Goal: Task Accomplishment & Management: Use online tool/utility

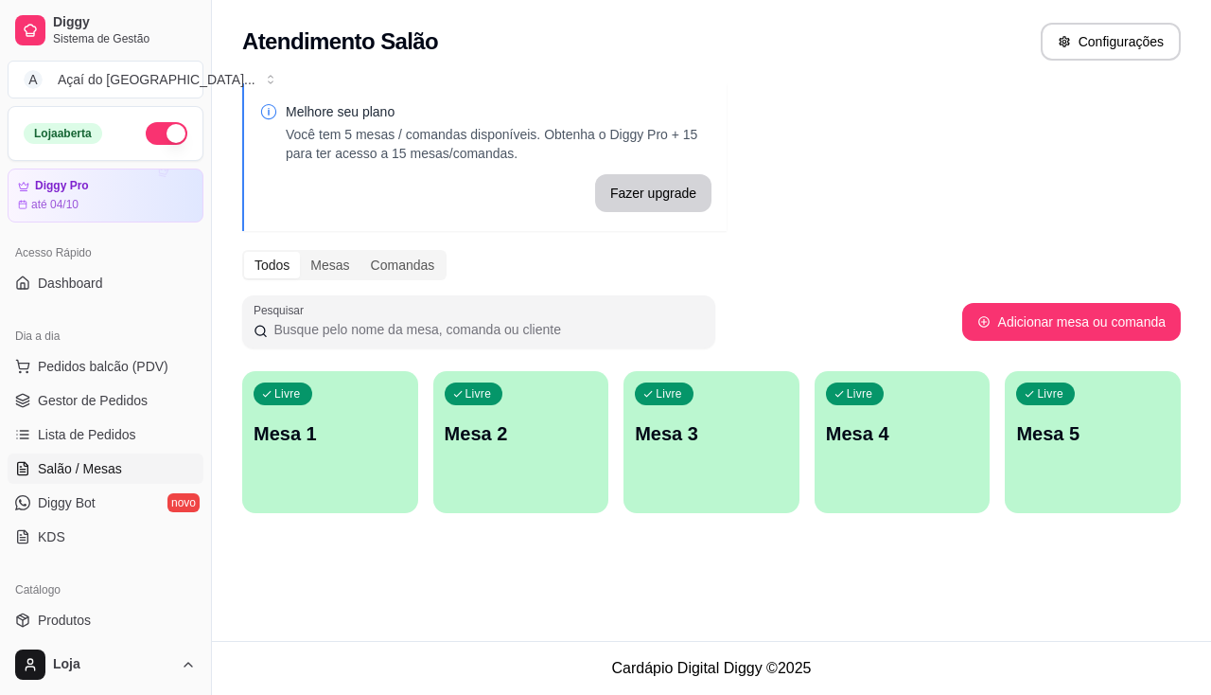
click at [119, 416] on ul "Pedidos balcão (PDV) Gestor de Pedidos Lista de Pedidos Salão / Mesas Diggy Bot…" at bounding box center [106, 451] width 196 height 201
click at [117, 438] on span "Lista de Pedidos" at bounding box center [87, 434] width 98 height 19
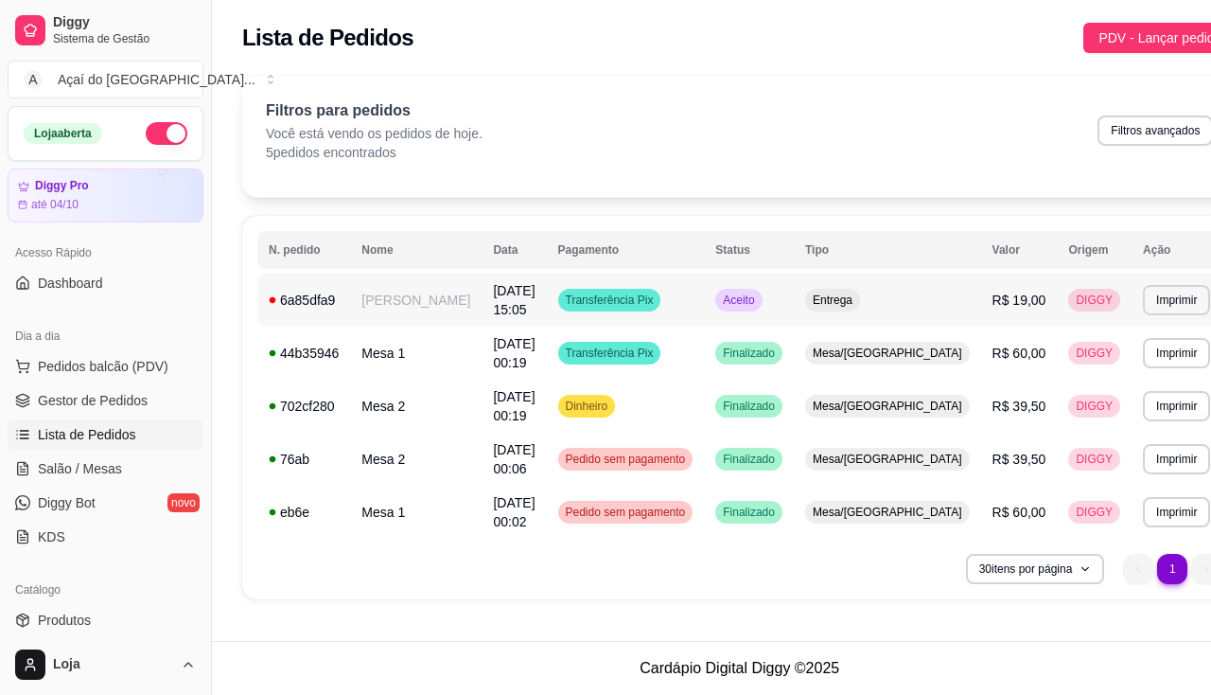
click at [422, 302] on td "[PERSON_NAME]" at bounding box center [416, 300] width 132 height 53
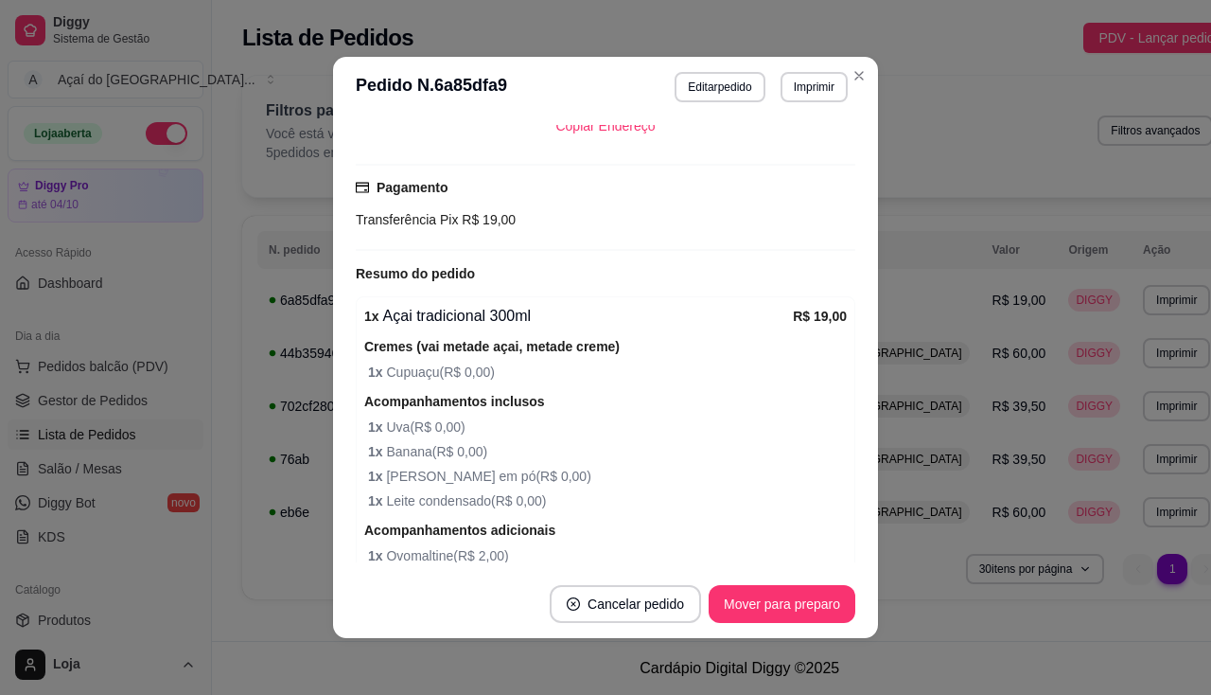
scroll to position [343, 0]
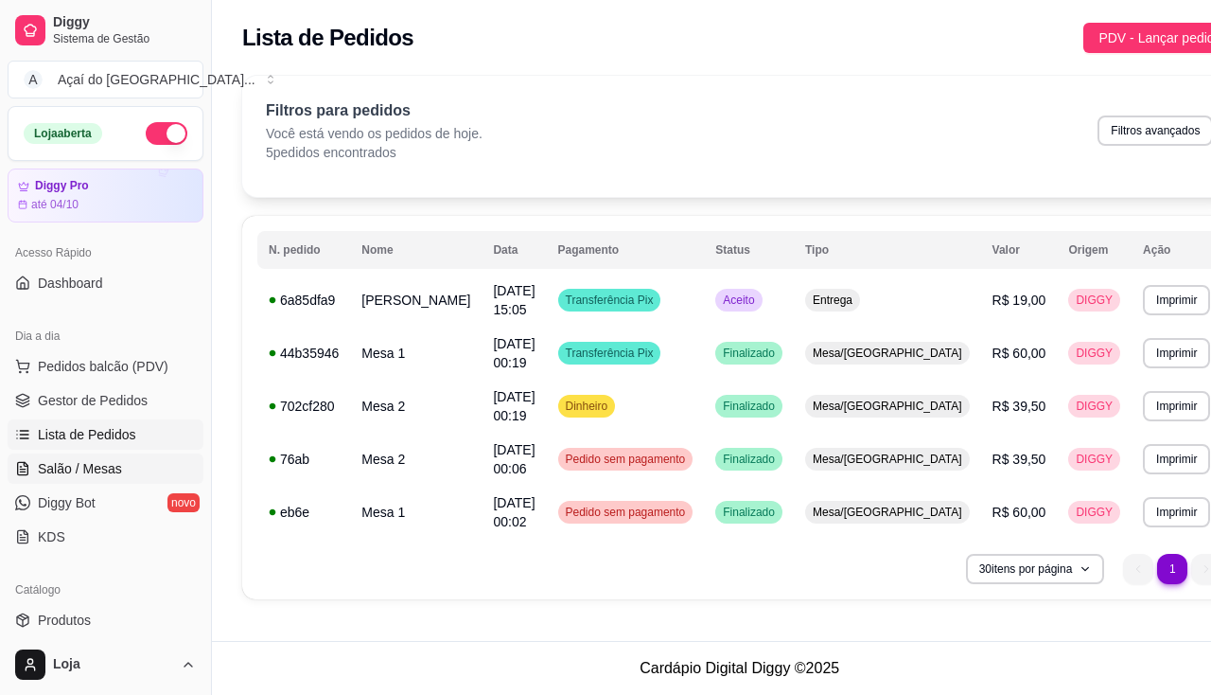
click at [102, 468] on span "Salão / Mesas" at bounding box center [80, 468] width 84 height 19
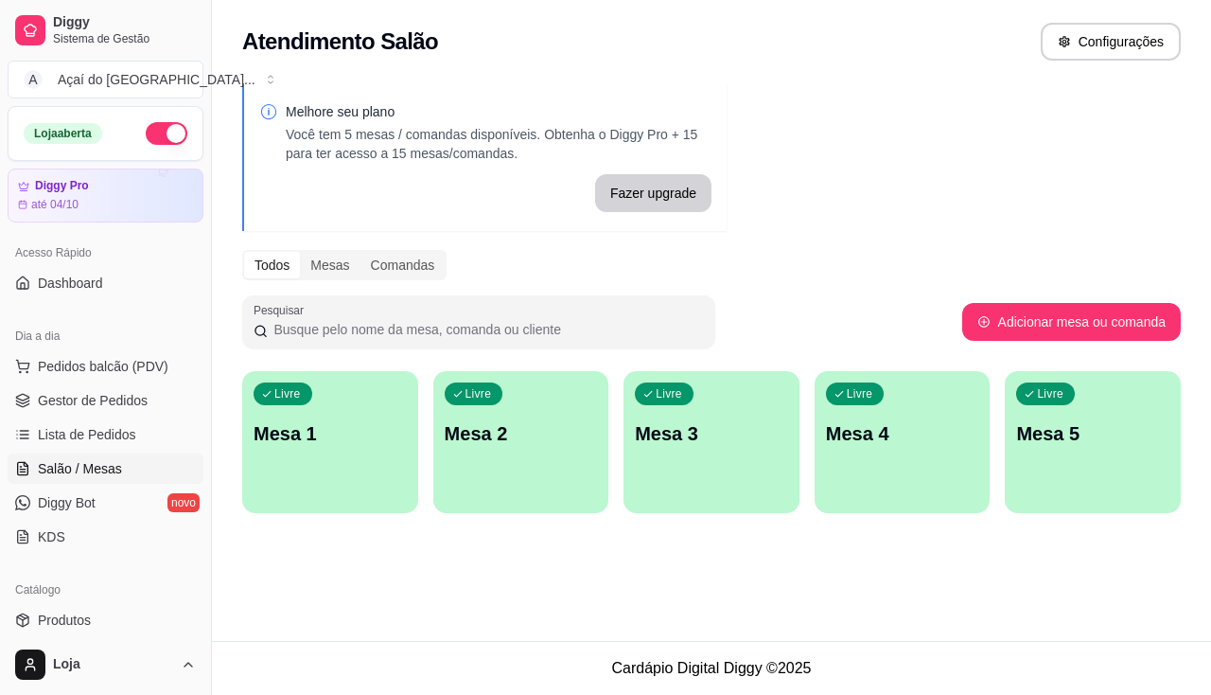
click at [102, 468] on span "Salão / Mesas" at bounding box center [80, 468] width 84 height 19
drag, startPoint x: 89, startPoint y: 408, endPoint x: 92, endPoint y: 423, distance: 15.4
click at [90, 408] on span "Gestor de Pedidos" at bounding box center [93, 400] width 110 height 19
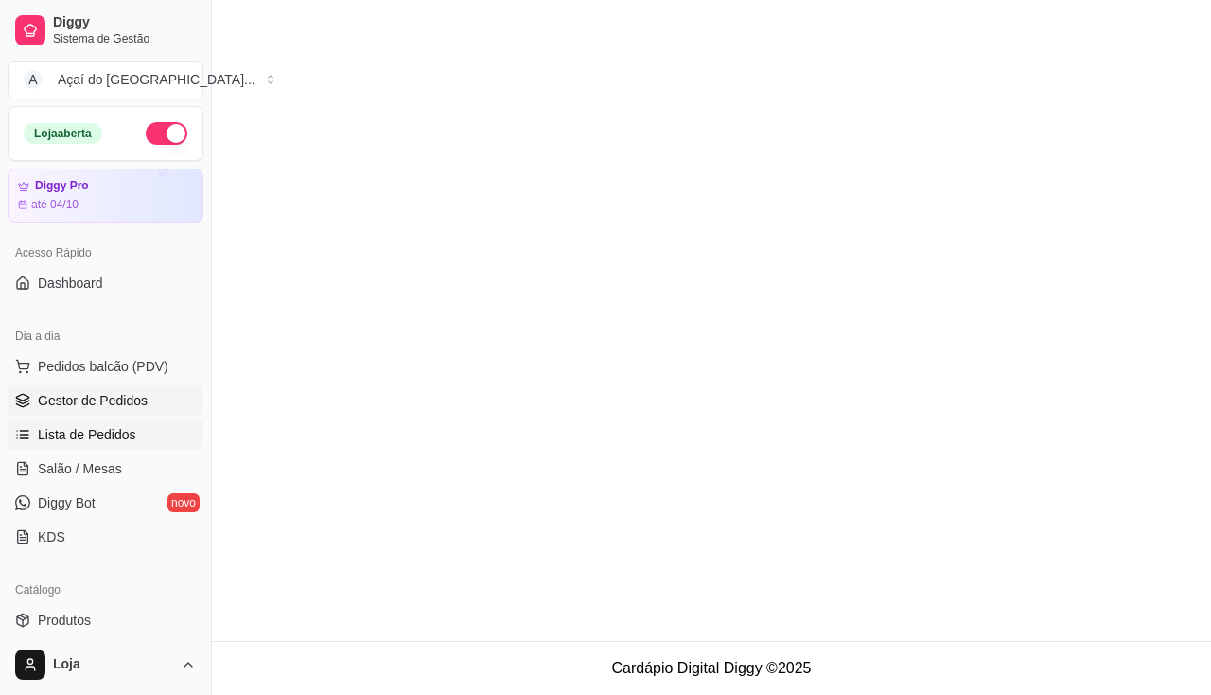
click at [92, 423] on link "Lista de Pedidos" at bounding box center [106, 434] width 196 height 30
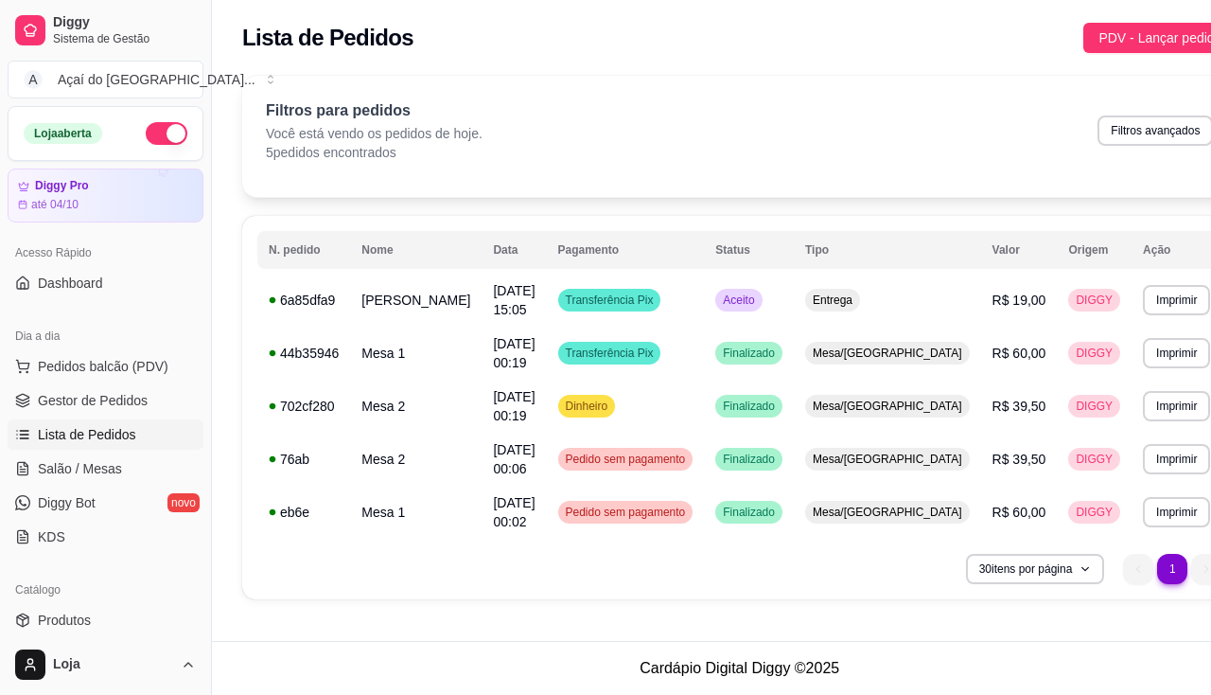
click at [97, 433] on span "Lista de Pedidos" at bounding box center [87, 434] width 98 height 19
click at [399, 297] on td "[PERSON_NAME]" at bounding box center [416, 300] width 132 height 53
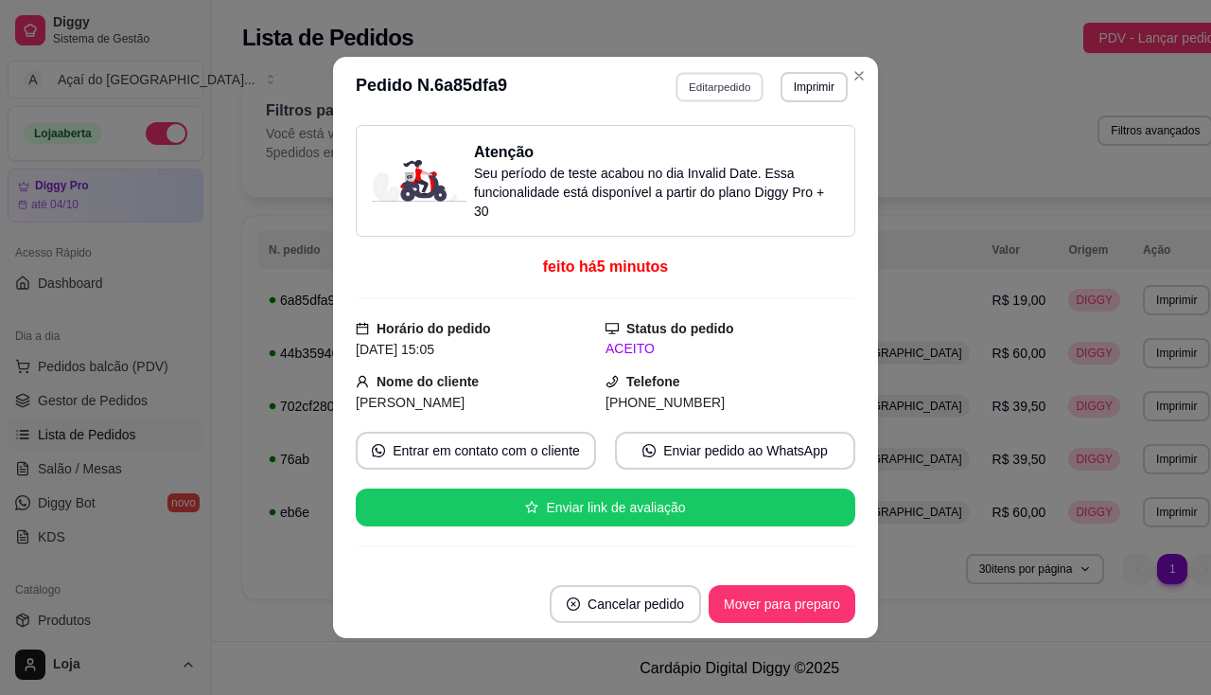
click at [748, 89] on button "Editar pedido" at bounding box center [721, 86] width 88 height 29
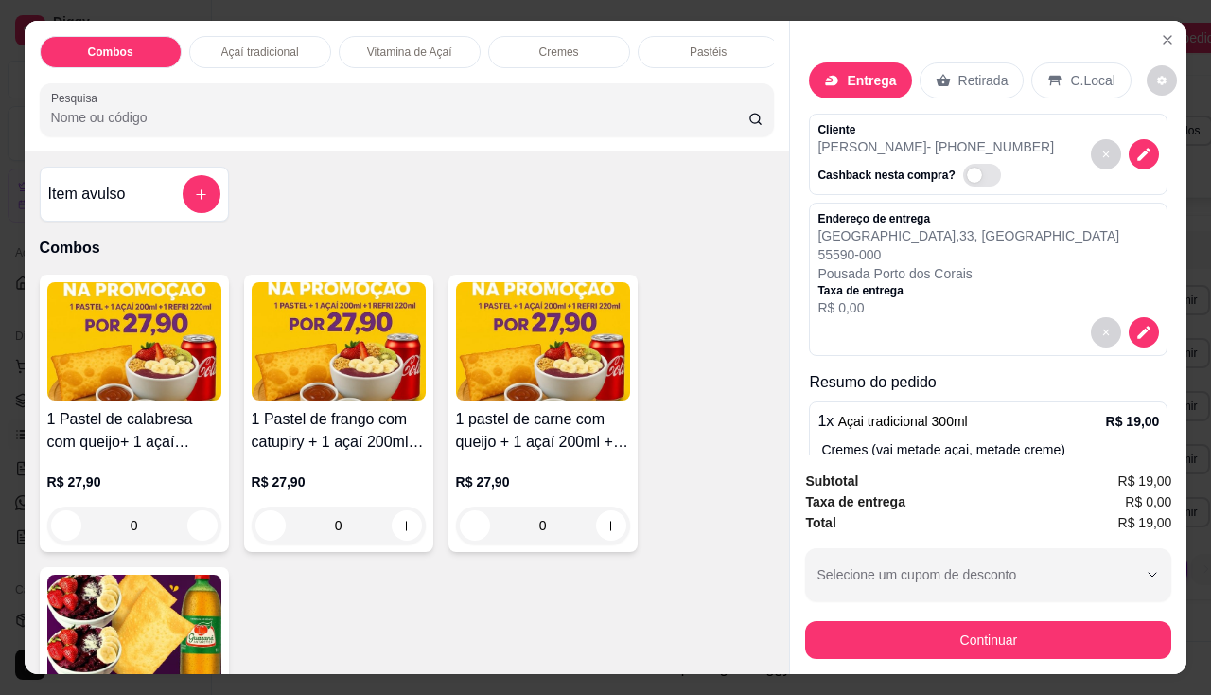
scroll to position [95, 0]
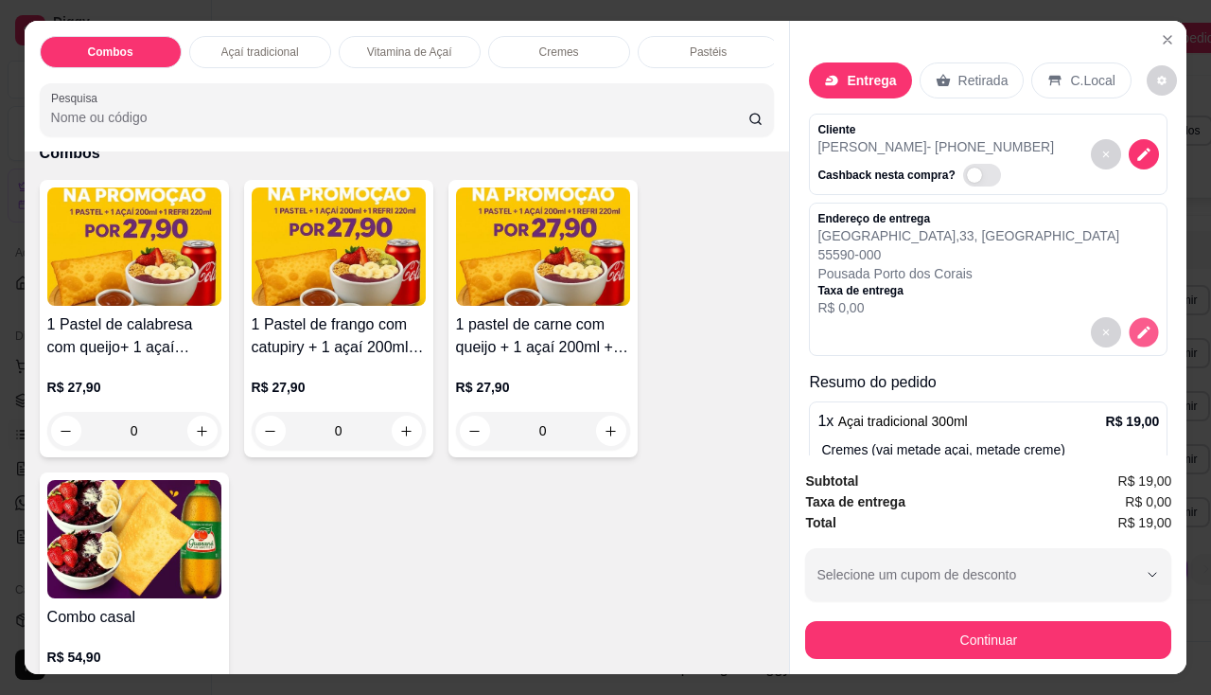
click at [1137, 328] on icon "decrease-product-quantity" at bounding box center [1145, 332] width 16 height 16
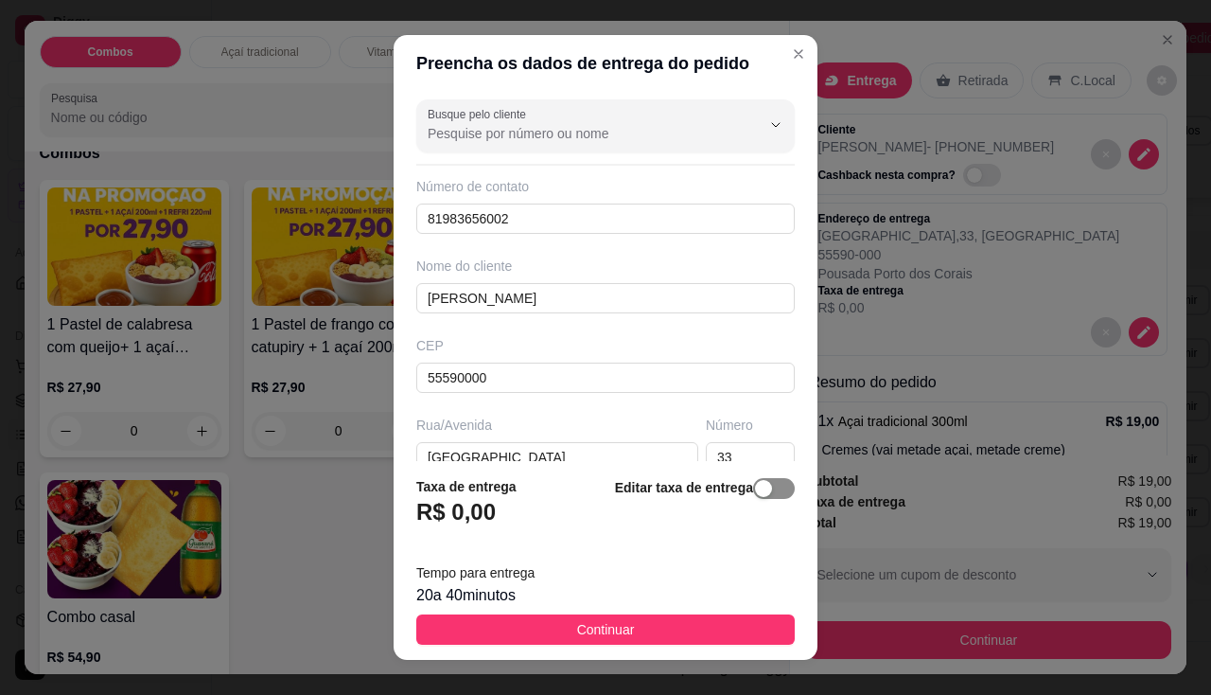
click at [761, 492] on span "button" at bounding box center [774, 488] width 42 height 21
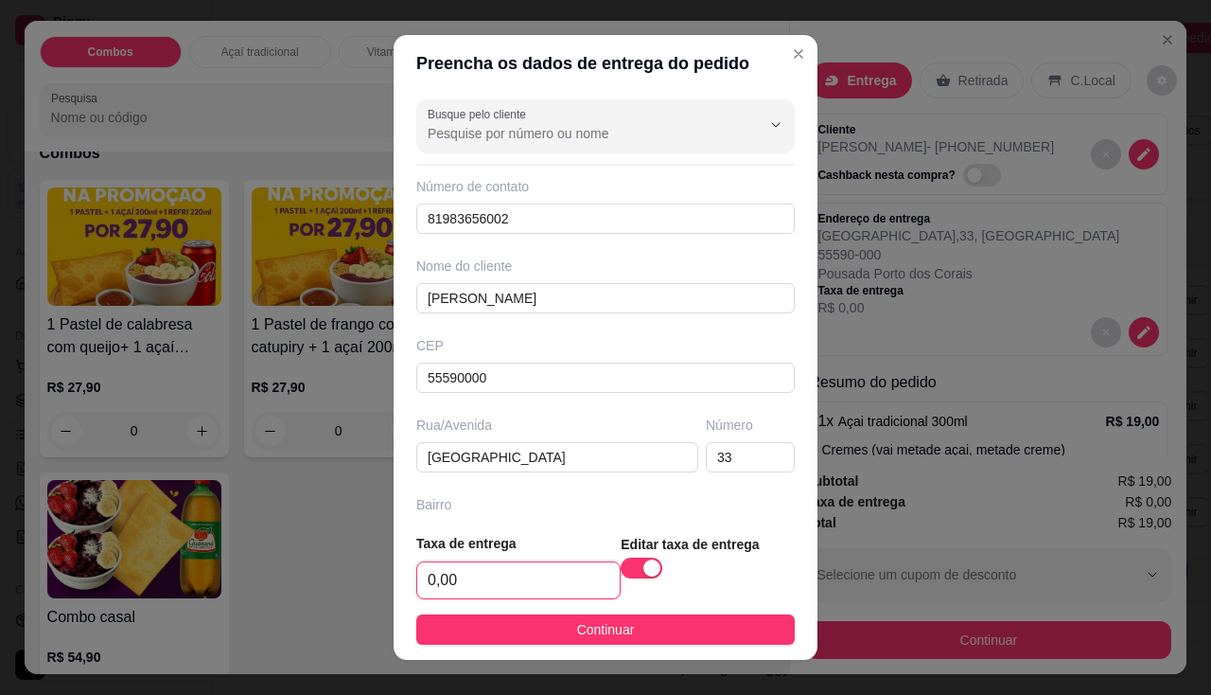
click at [546, 589] on input "0,00" at bounding box center [518, 580] width 203 height 36
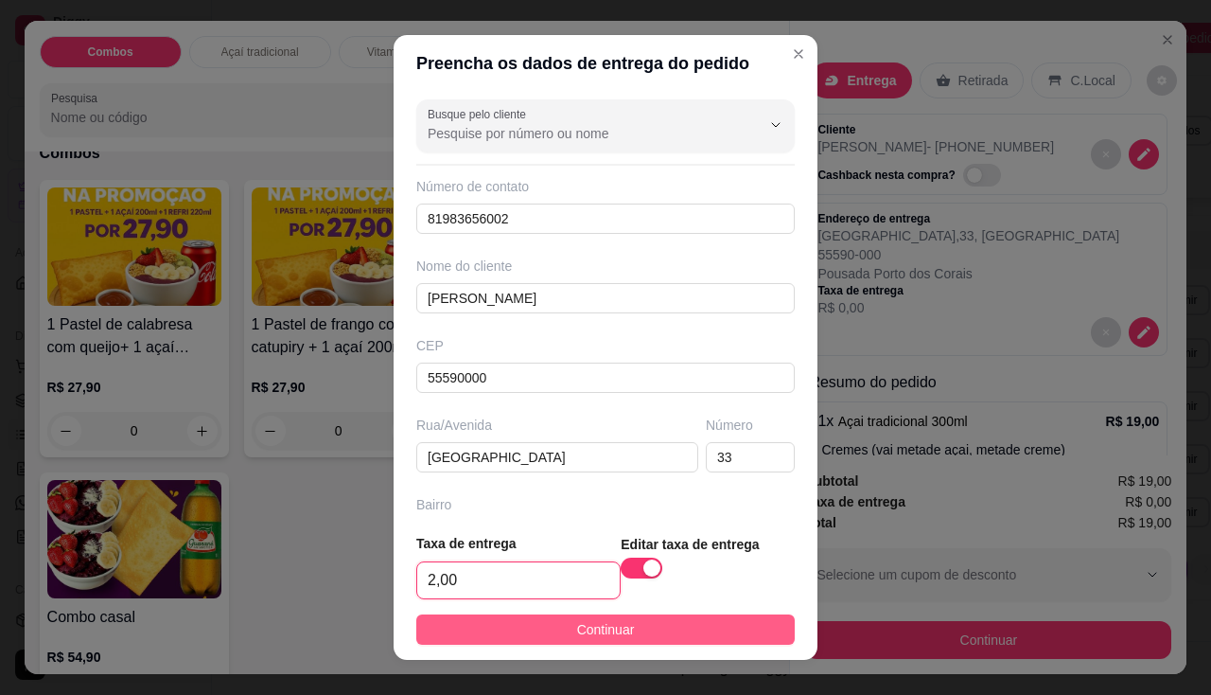
type input "2,00"
click at [557, 622] on button "Continuar" at bounding box center [605, 629] width 379 height 30
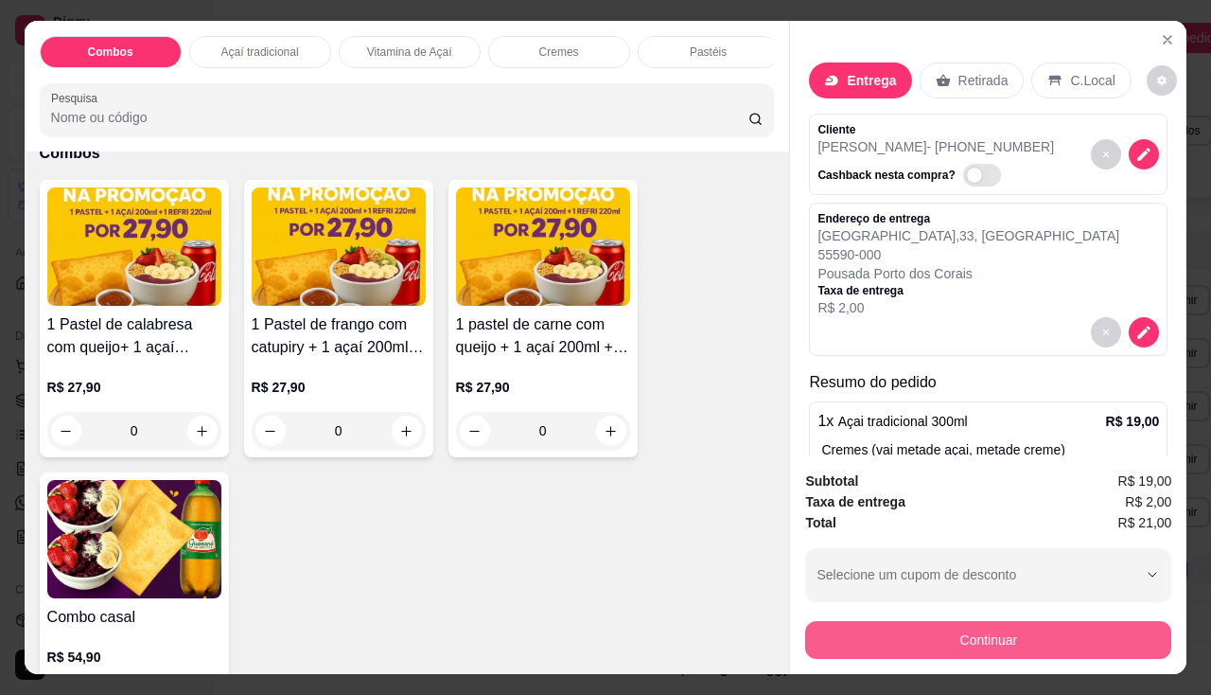
click at [889, 632] on button "Continuar" at bounding box center [988, 640] width 366 height 38
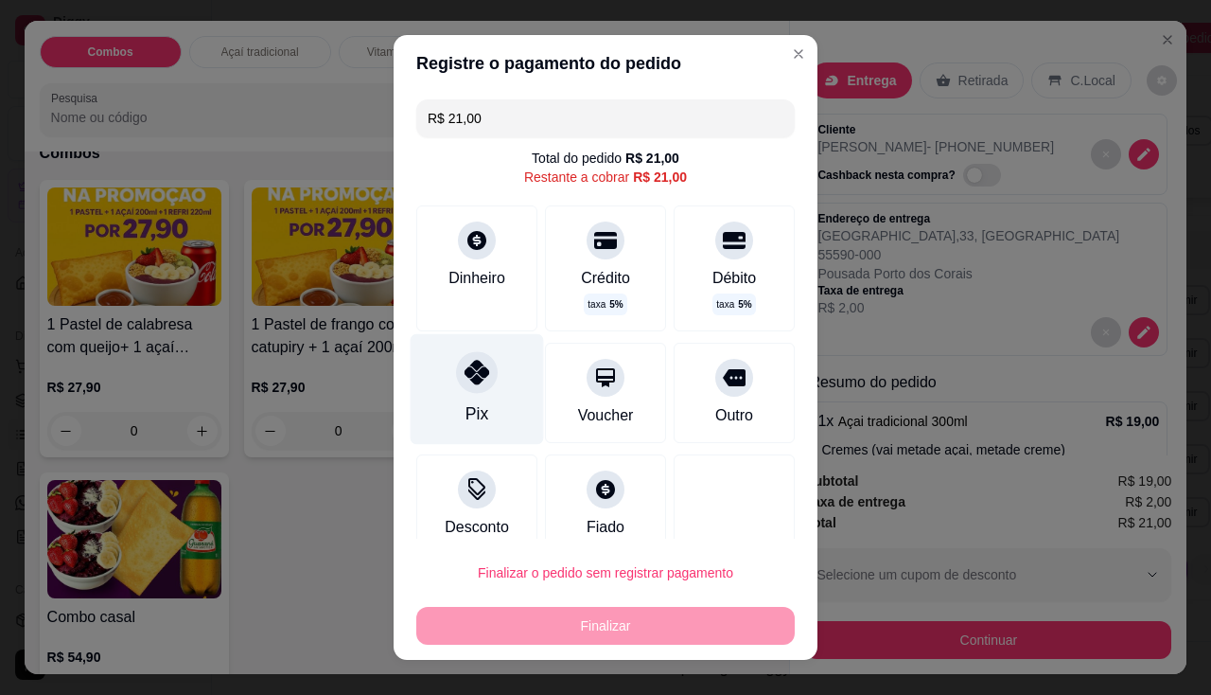
click at [483, 408] on div "Pix" at bounding box center [477, 388] width 133 height 111
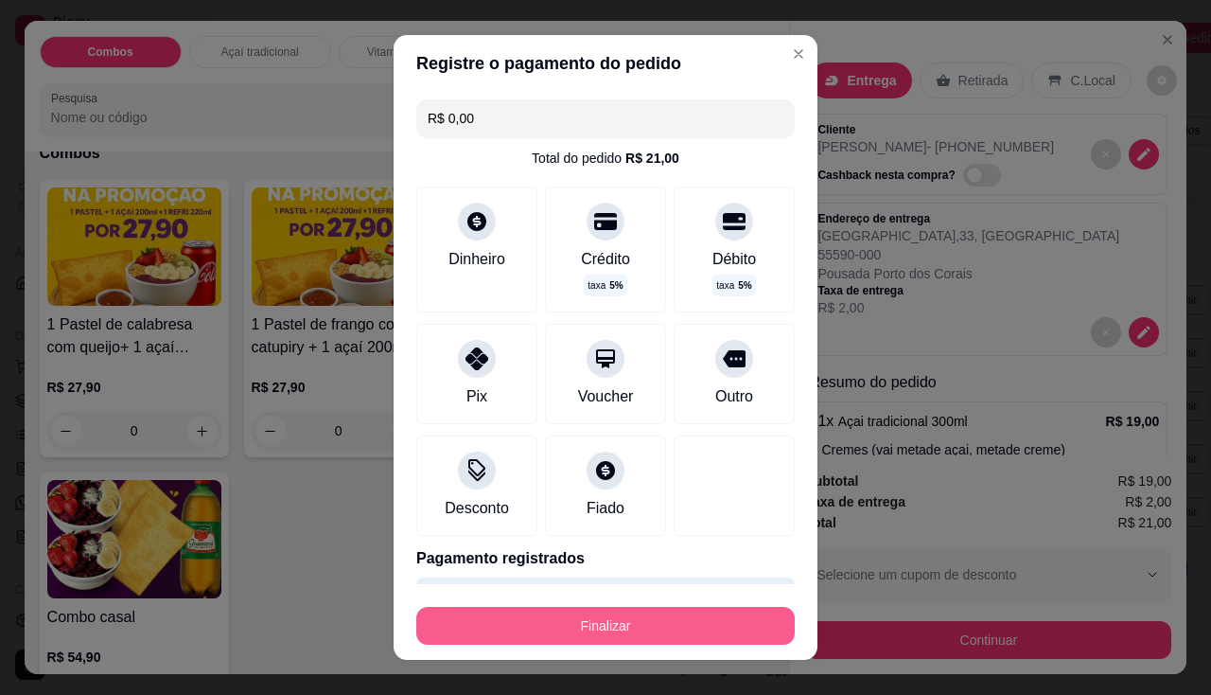
click at [606, 615] on button "Finalizar" at bounding box center [605, 626] width 379 height 38
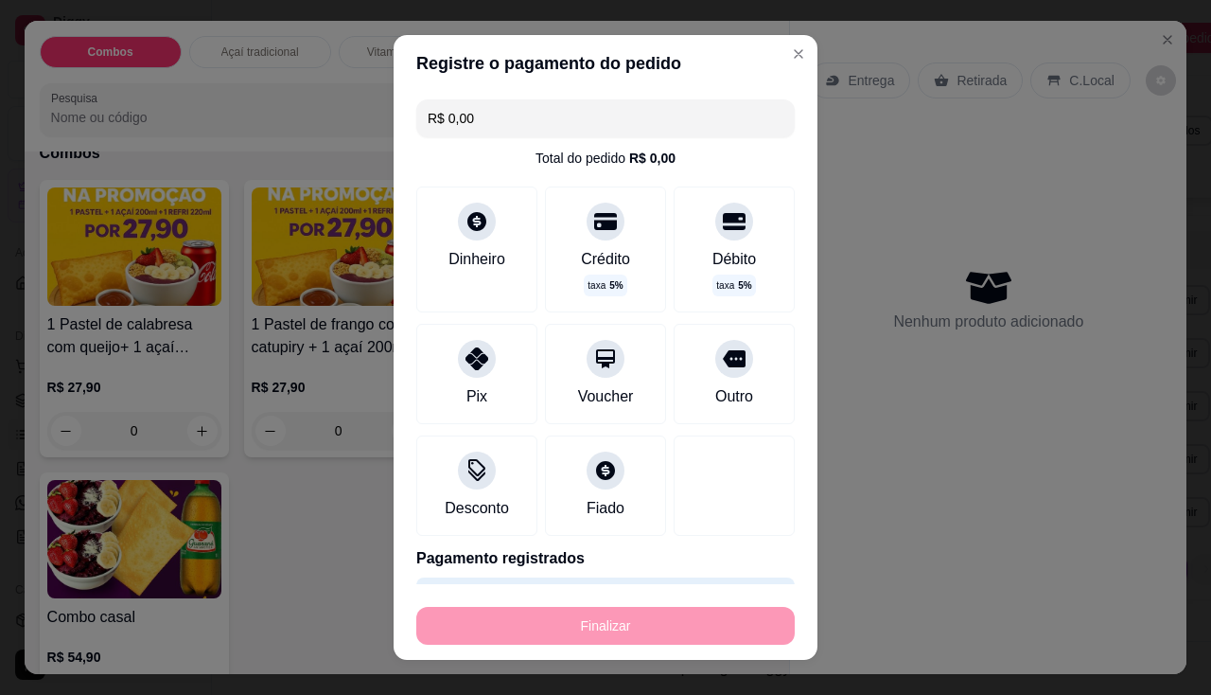
type input "-R$ 21,00"
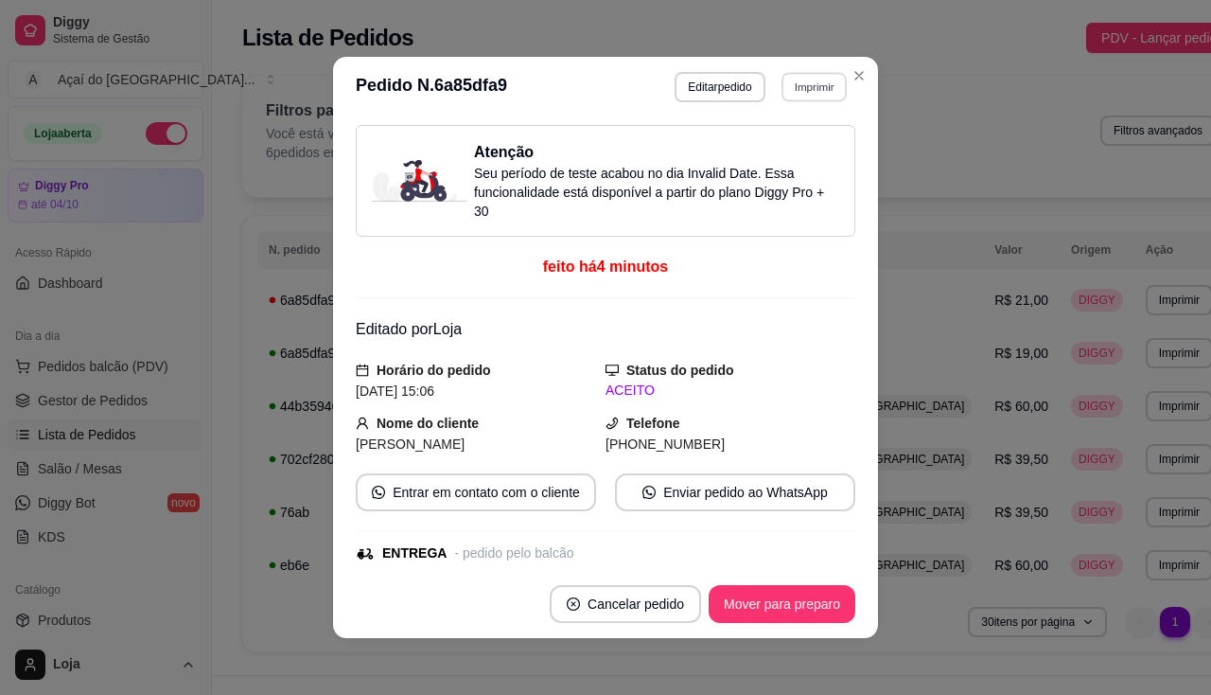
click at [822, 80] on button "Imprimir" at bounding box center [814, 86] width 65 height 29
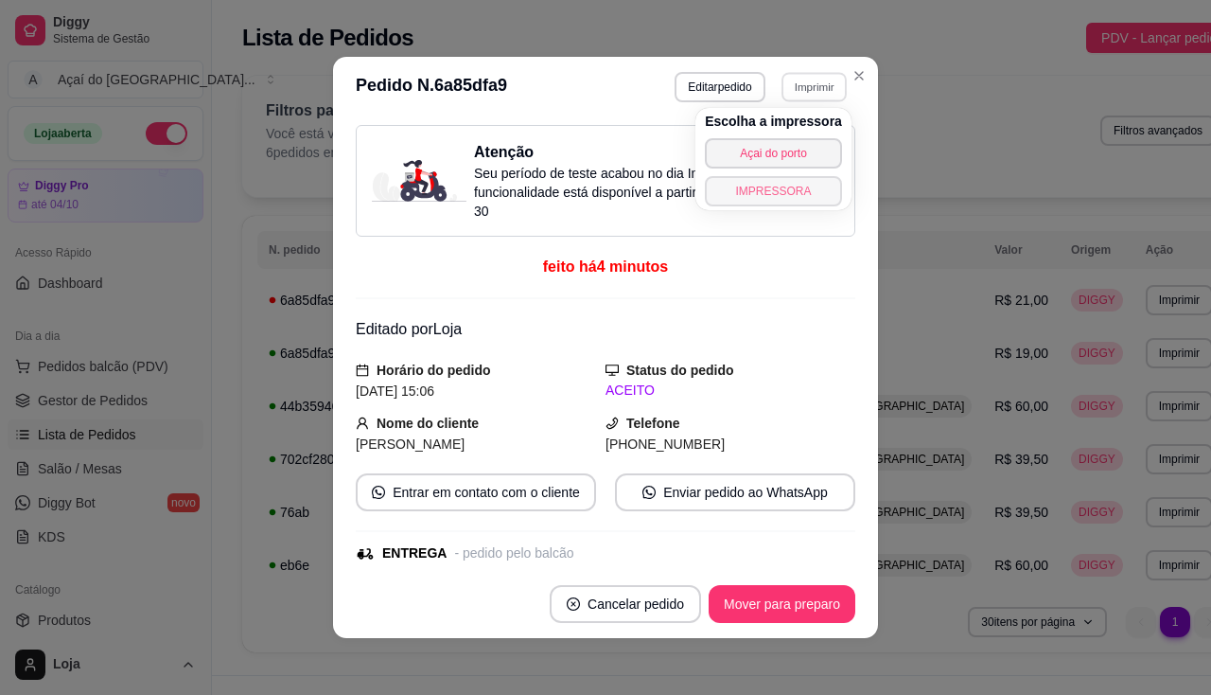
click at [743, 194] on button "IMPRESSORA" at bounding box center [773, 191] width 137 height 30
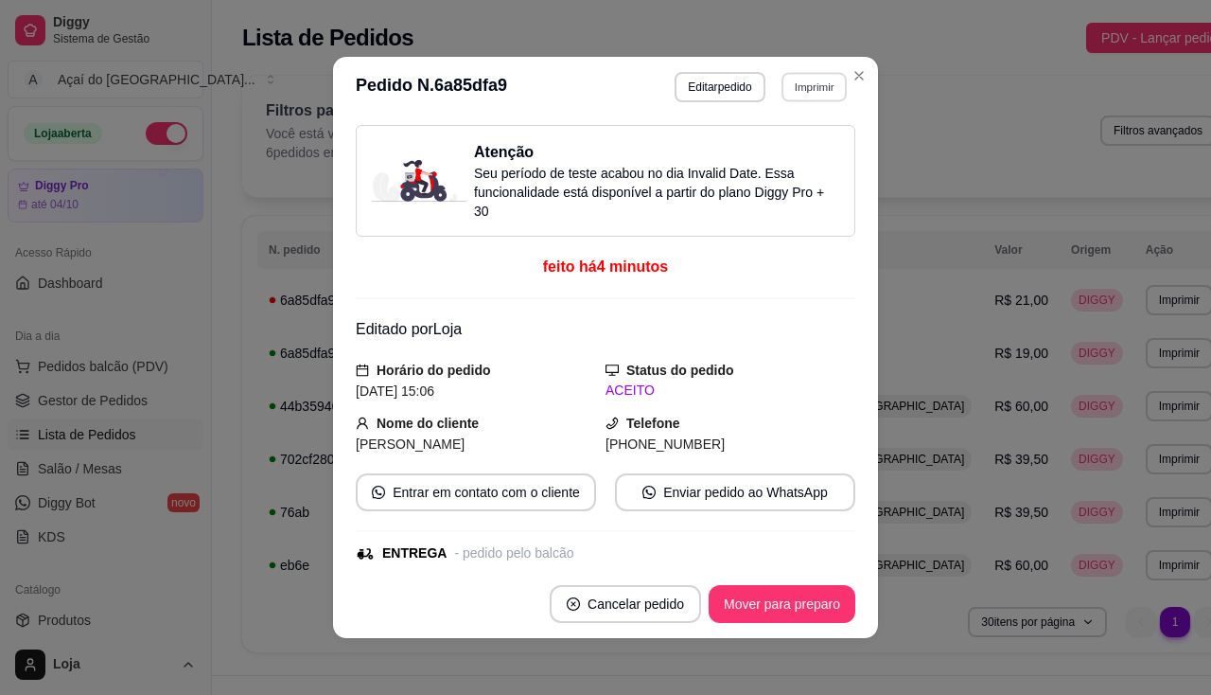
click at [788, 88] on button "Imprimir" at bounding box center [814, 86] width 65 height 29
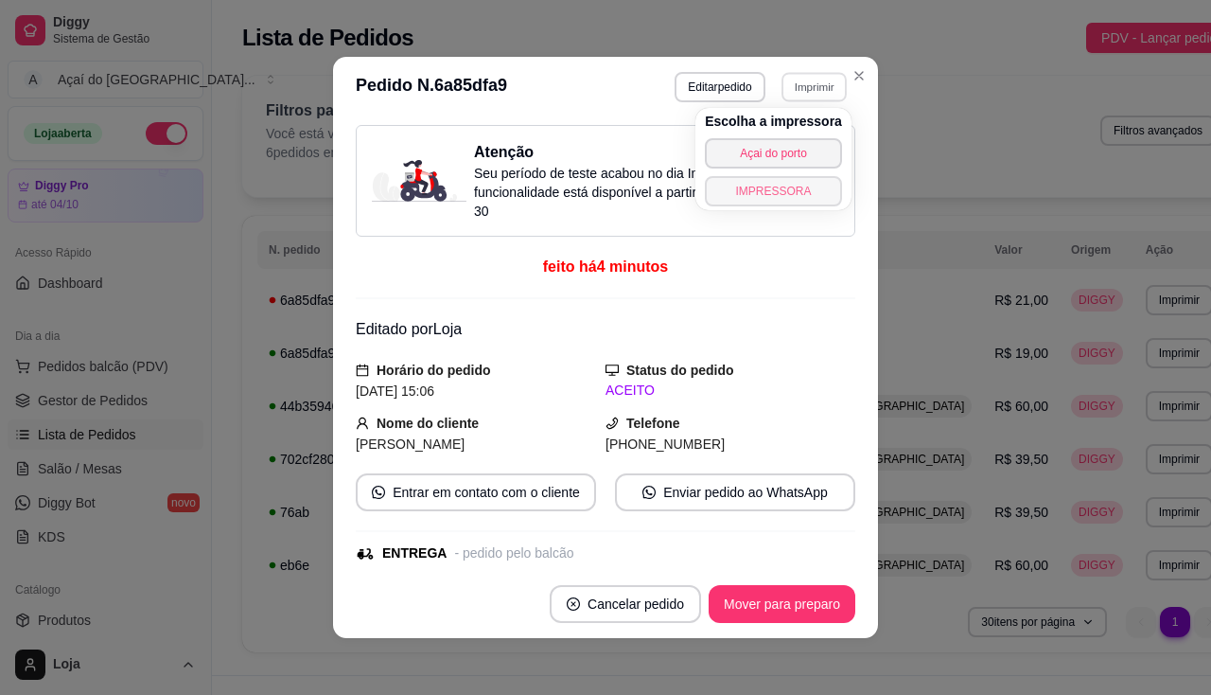
click at [801, 196] on button "IMPRESSORA" at bounding box center [773, 191] width 137 height 30
click at [801, 196] on div "Escolha a impressora Açai do porto IMPRESSORA" at bounding box center [774, 159] width 156 height 102
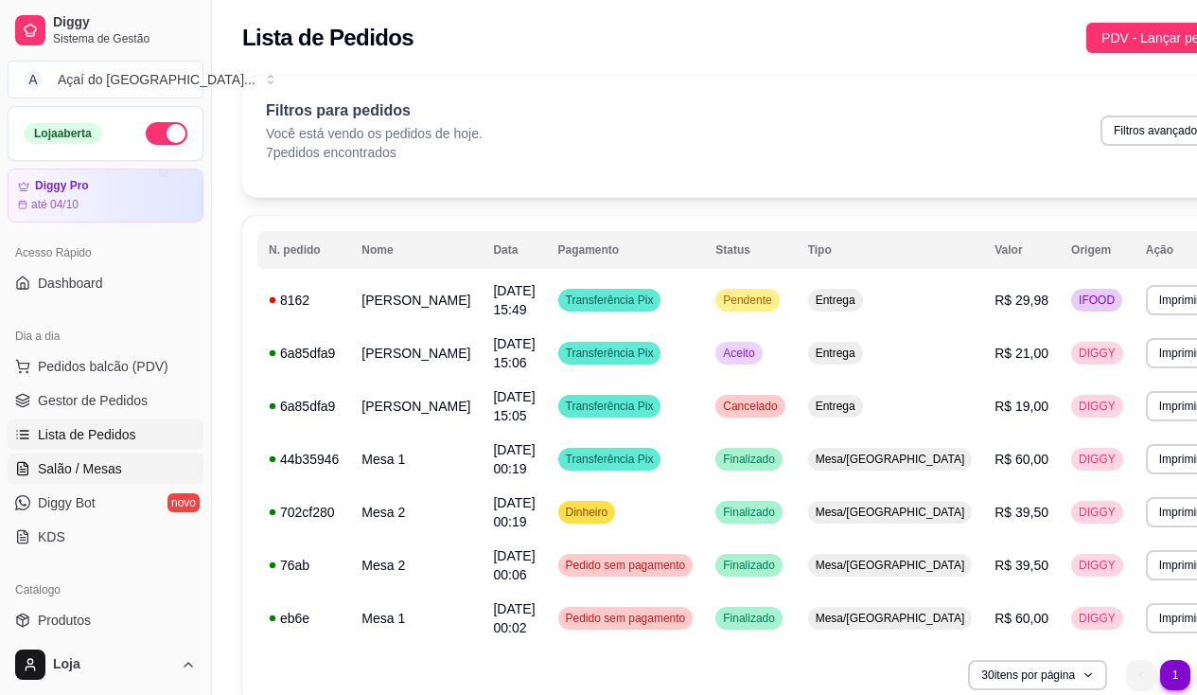
click at [91, 471] on span "Salão / Mesas" at bounding box center [80, 468] width 84 height 19
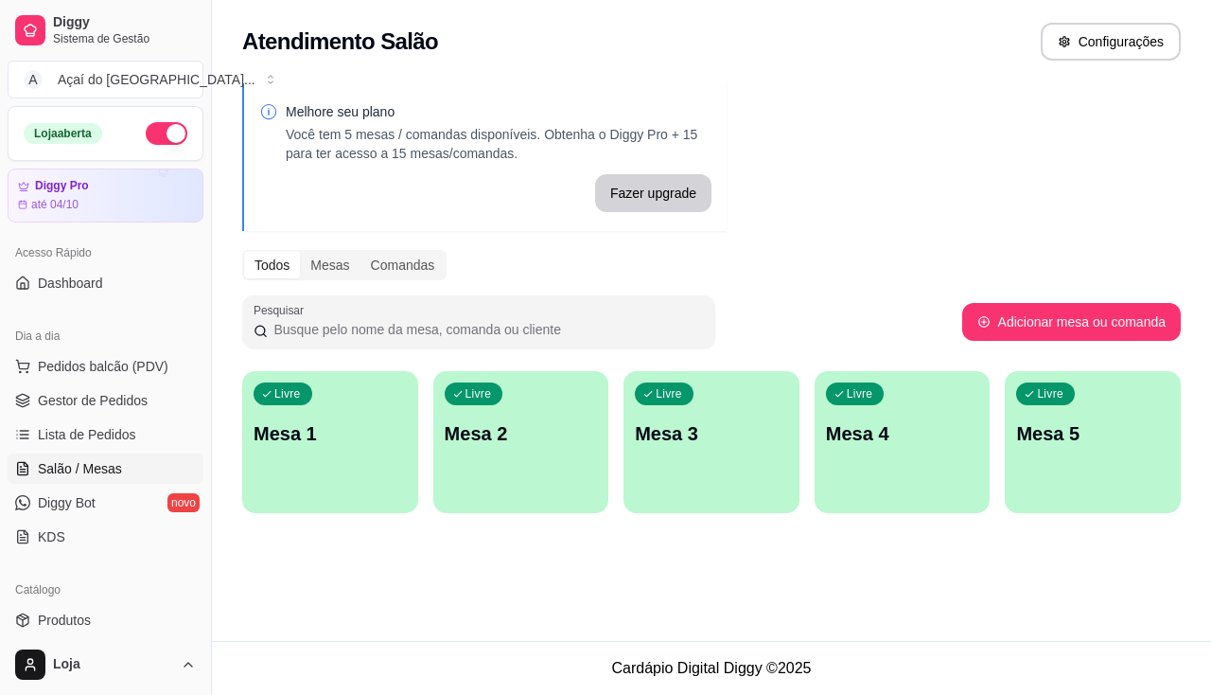
click at [271, 432] on p "Mesa 1" at bounding box center [330, 433] width 153 height 27
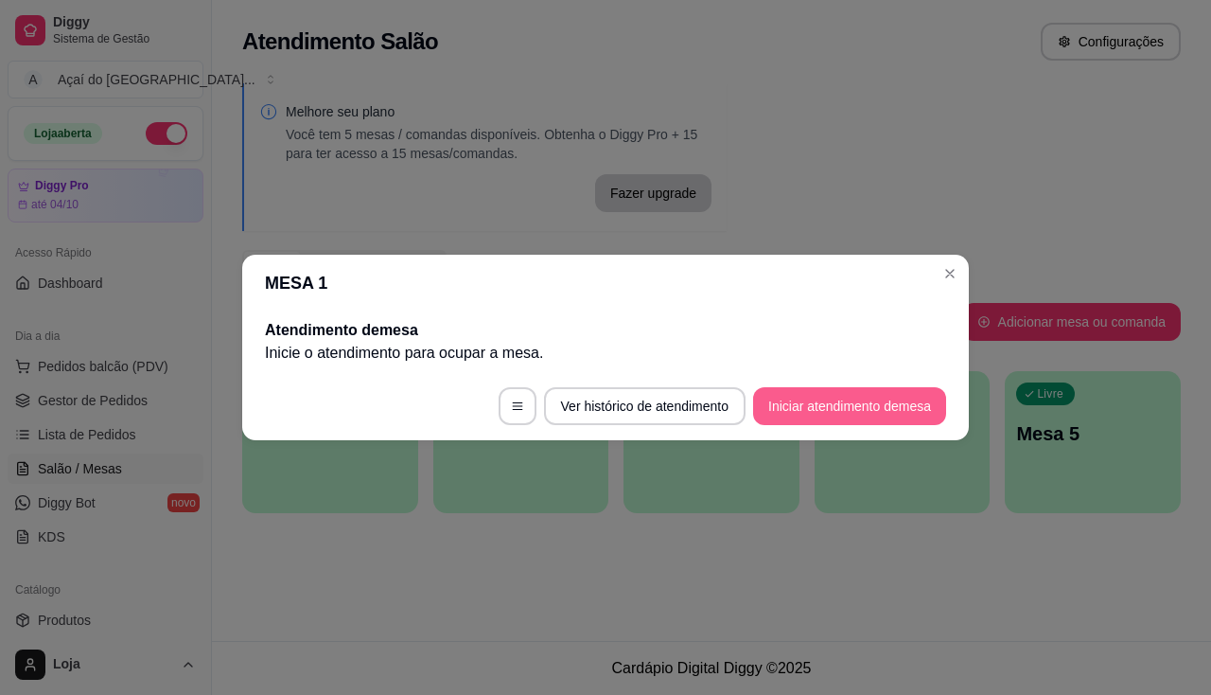
click at [855, 412] on button "Iniciar atendimento de mesa" at bounding box center [849, 406] width 193 height 38
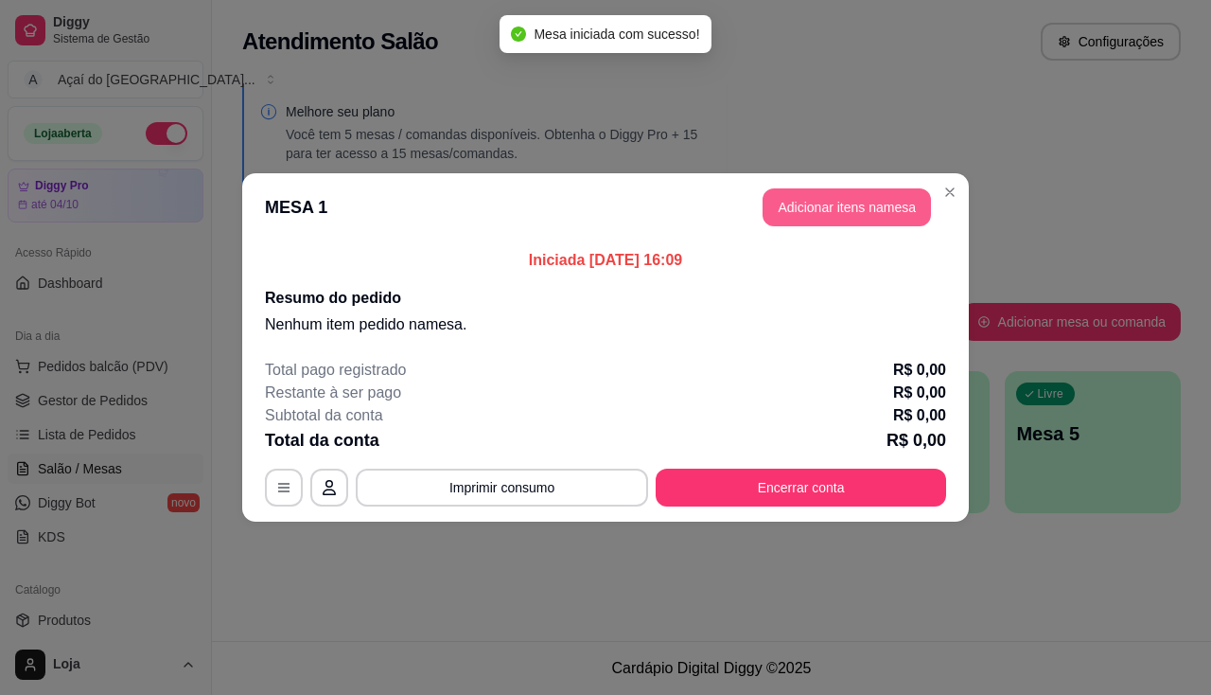
click at [857, 215] on button "Adicionar itens na mesa" at bounding box center [847, 207] width 168 height 38
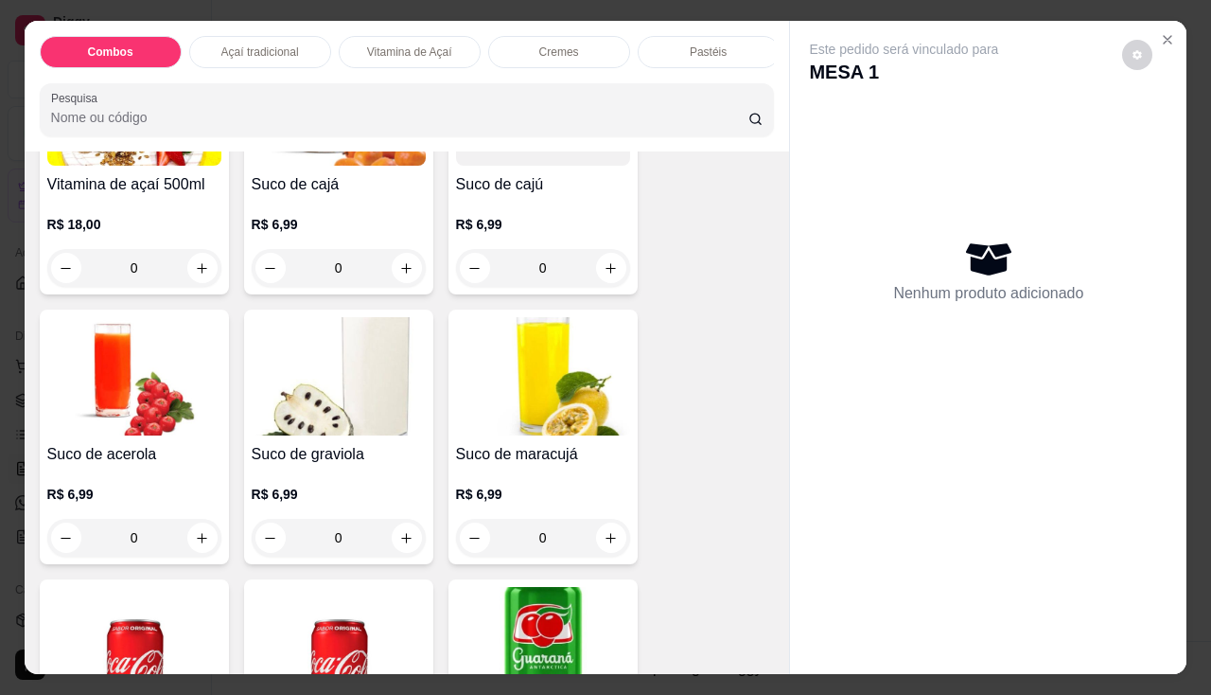
scroll to position [5205, 0]
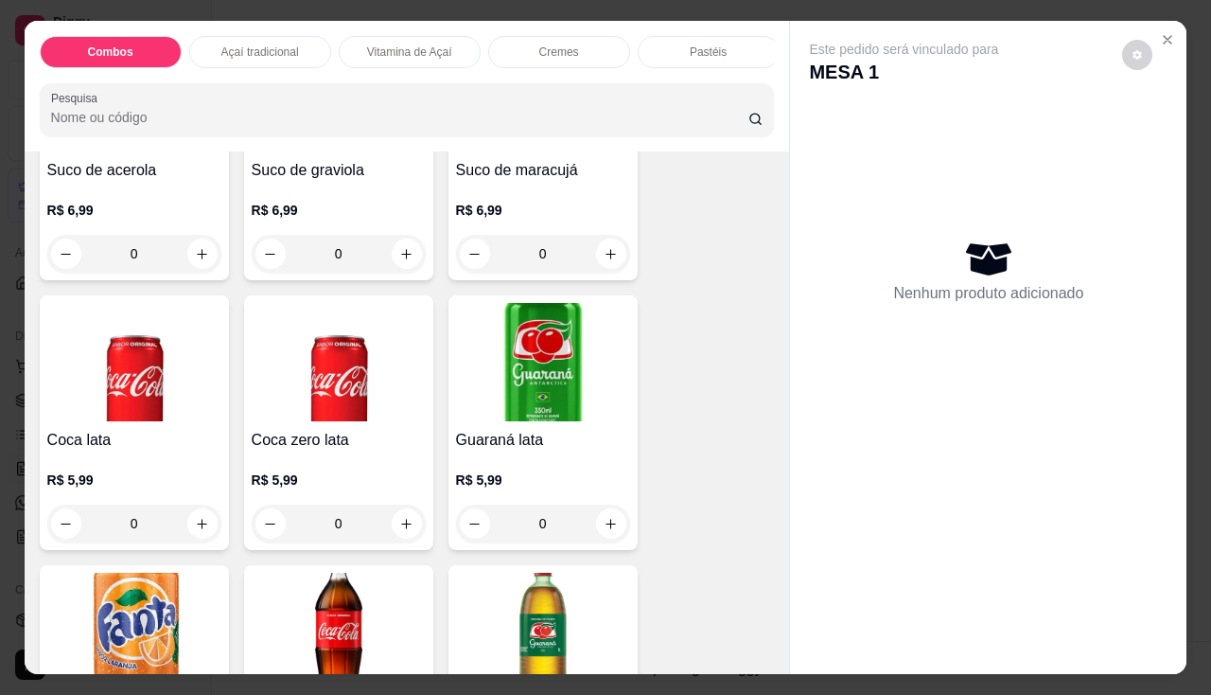
click at [244, 477] on div "Coca zero lata R$ 5,99 0" at bounding box center [338, 422] width 189 height 255
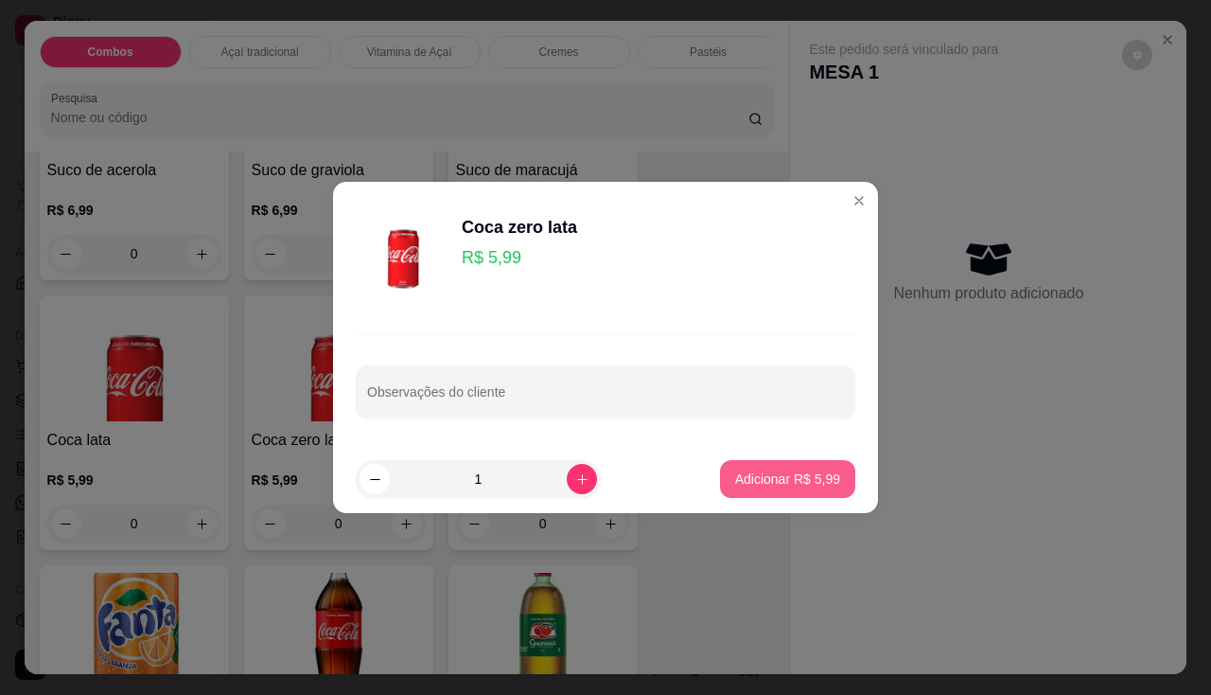
click at [773, 469] on p "Adicionar R$ 5,99" at bounding box center [787, 478] width 105 height 19
type input "1"
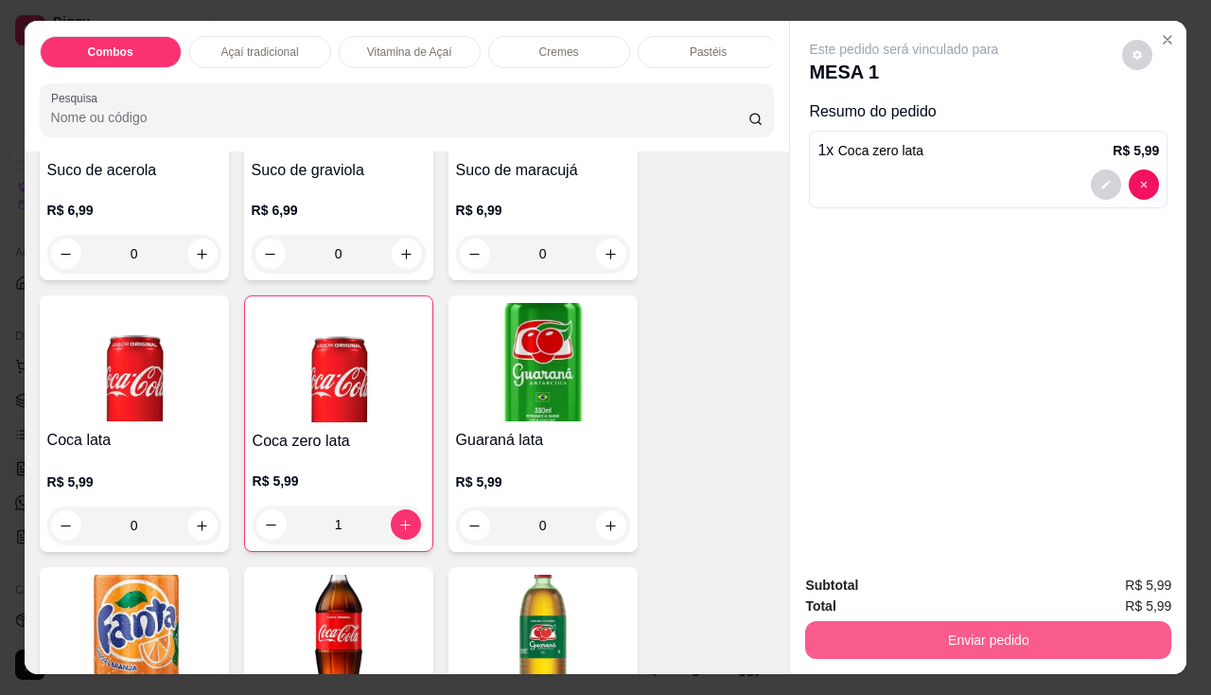
click at [847, 643] on button "Enviar pedido" at bounding box center [988, 640] width 366 height 38
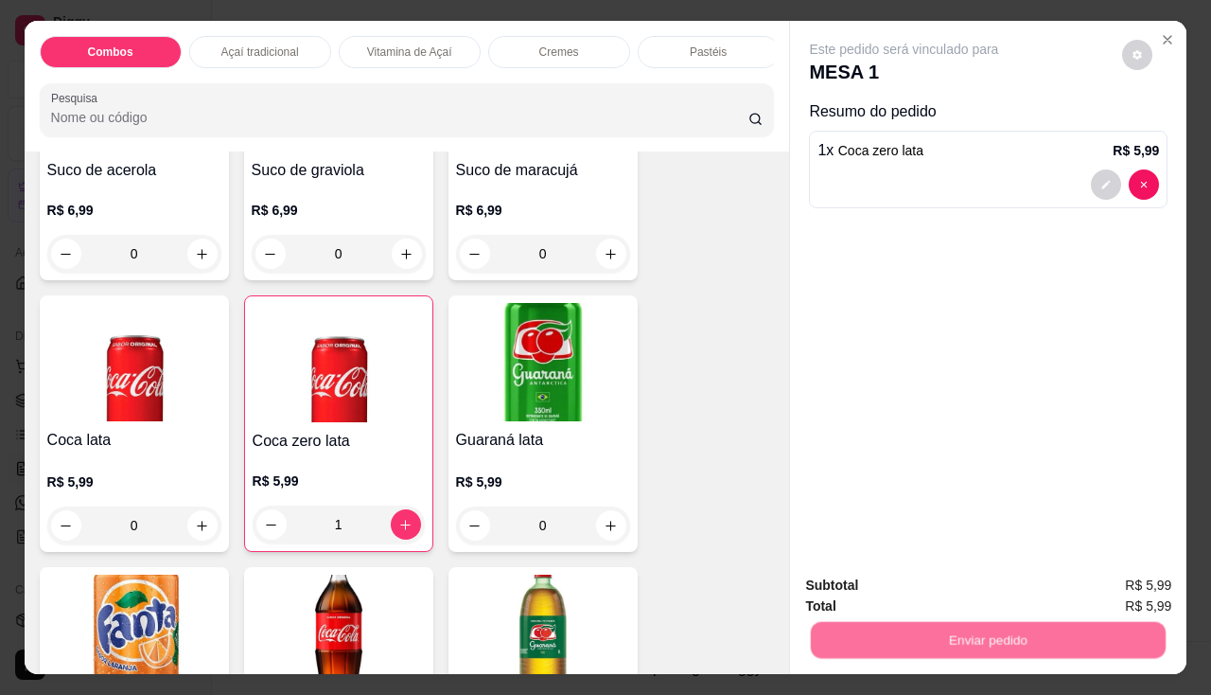
click at [855, 576] on button "Não registrar e enviar pedido" at bounding box center [926, 587] width 197 height 36
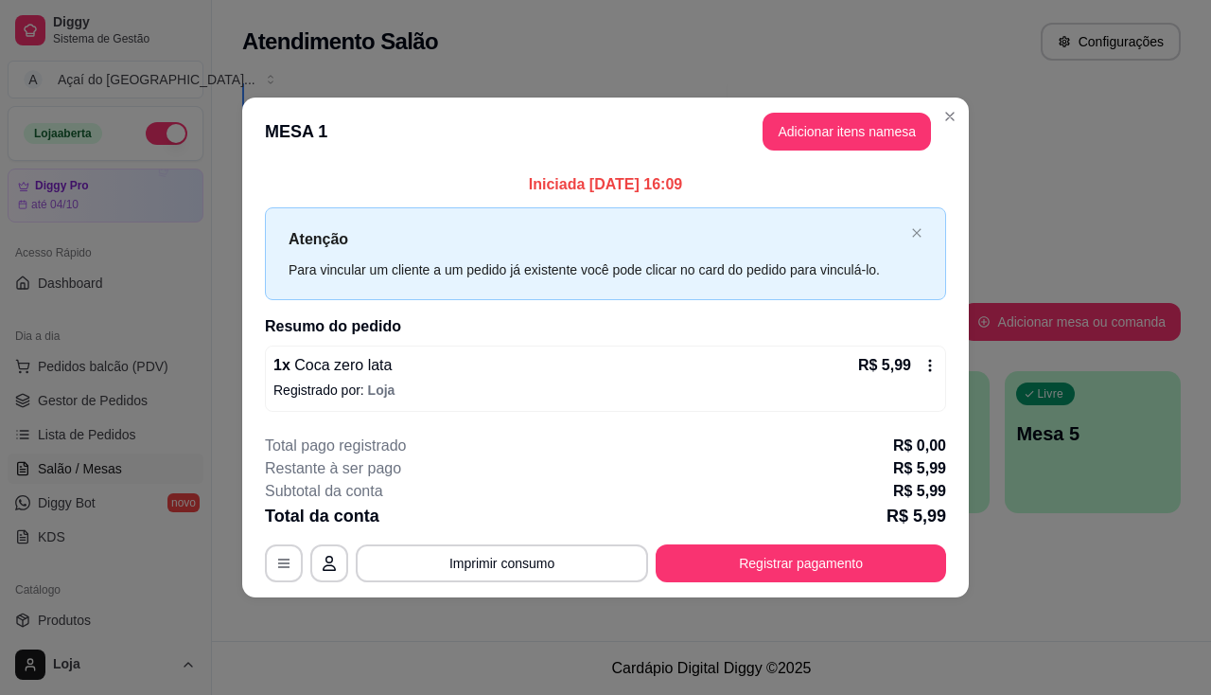
drag, startPoint x: 854, startPoint y: 574, endPoint x: 829, endPoint y: 663, distance: 93.2
click at [794, 559] on button "Registrar pagamento" at bounding box center [801, 563] width 291 height 38
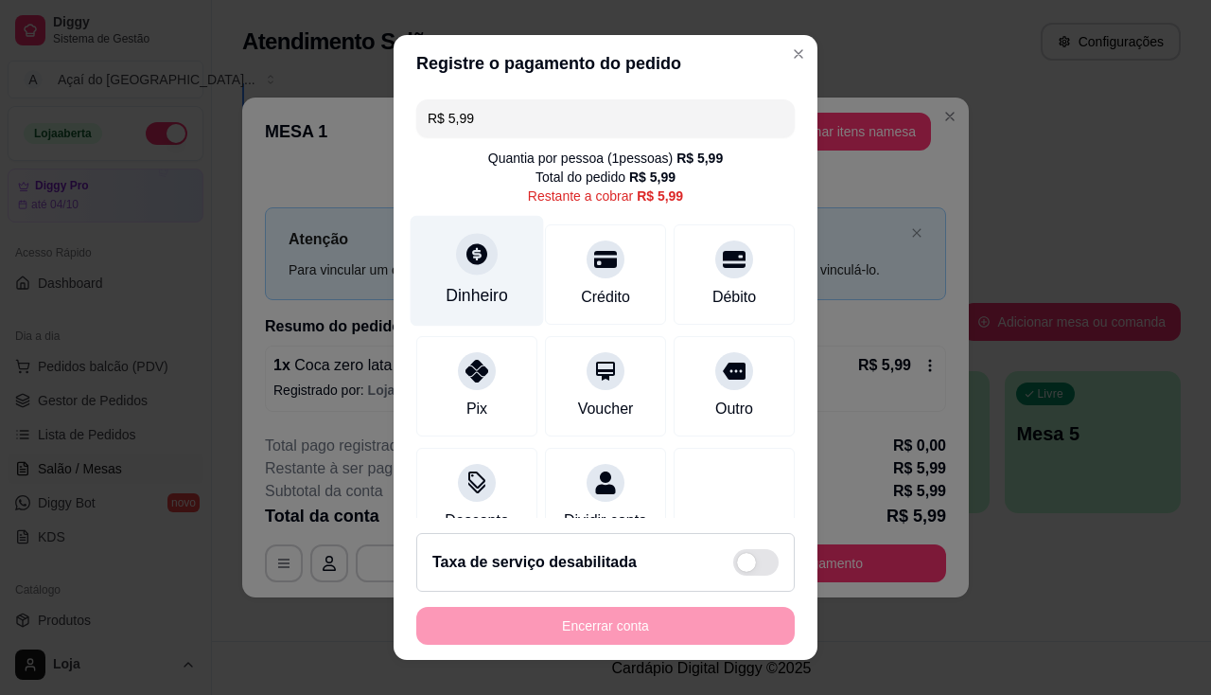
click at [478, 284] on div "Dinheiro" at bounding box center [477, 295] width 62 height 25
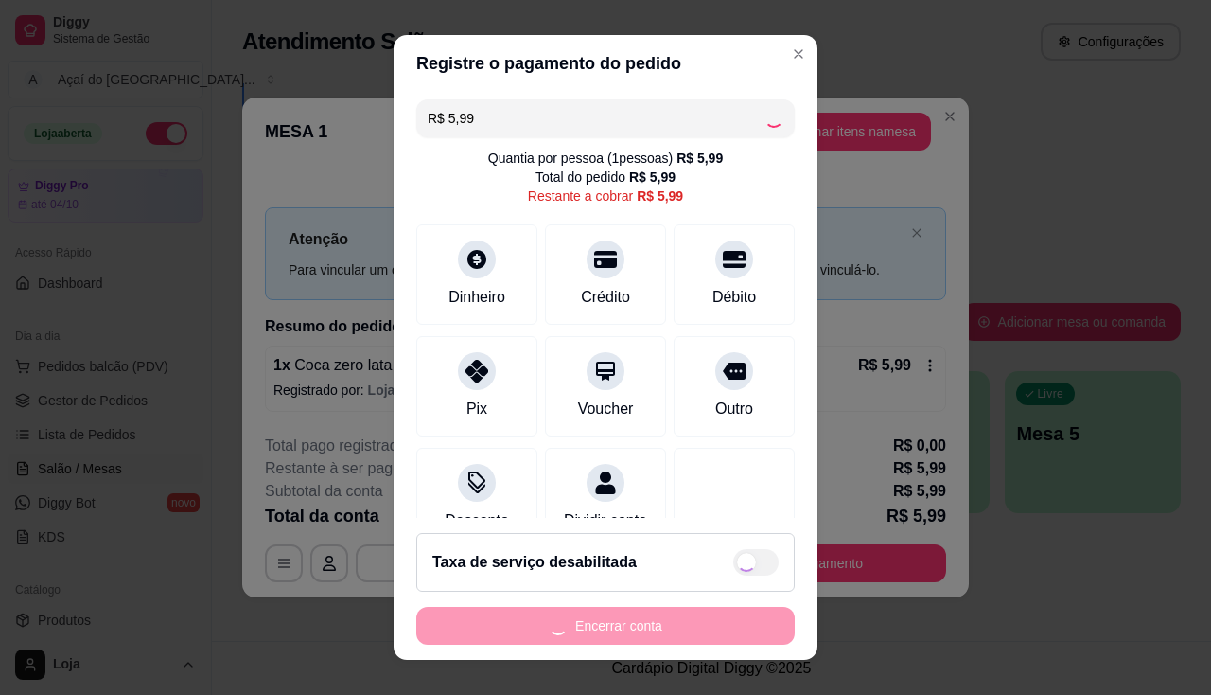
type input "R$ 0,00"
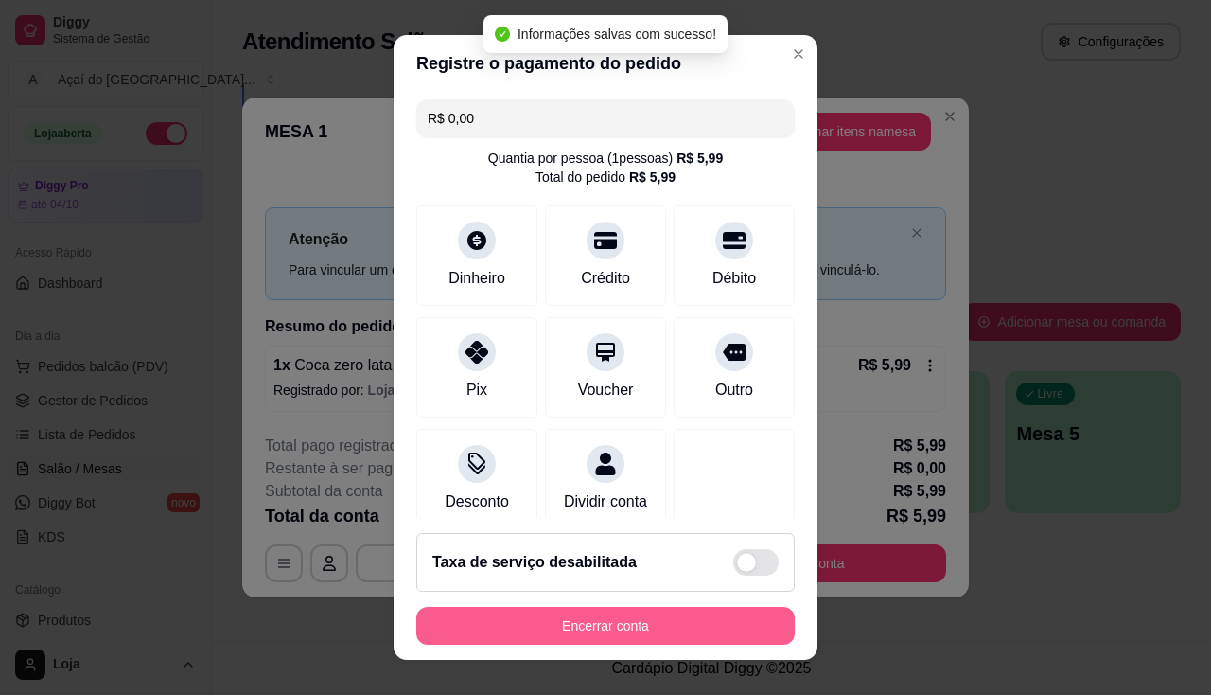
click at [698, 615] on button "Encerrar conta" at bounding box center [605, 626] width 379 height 38
